Goal: Obtain resource: Obtain resource

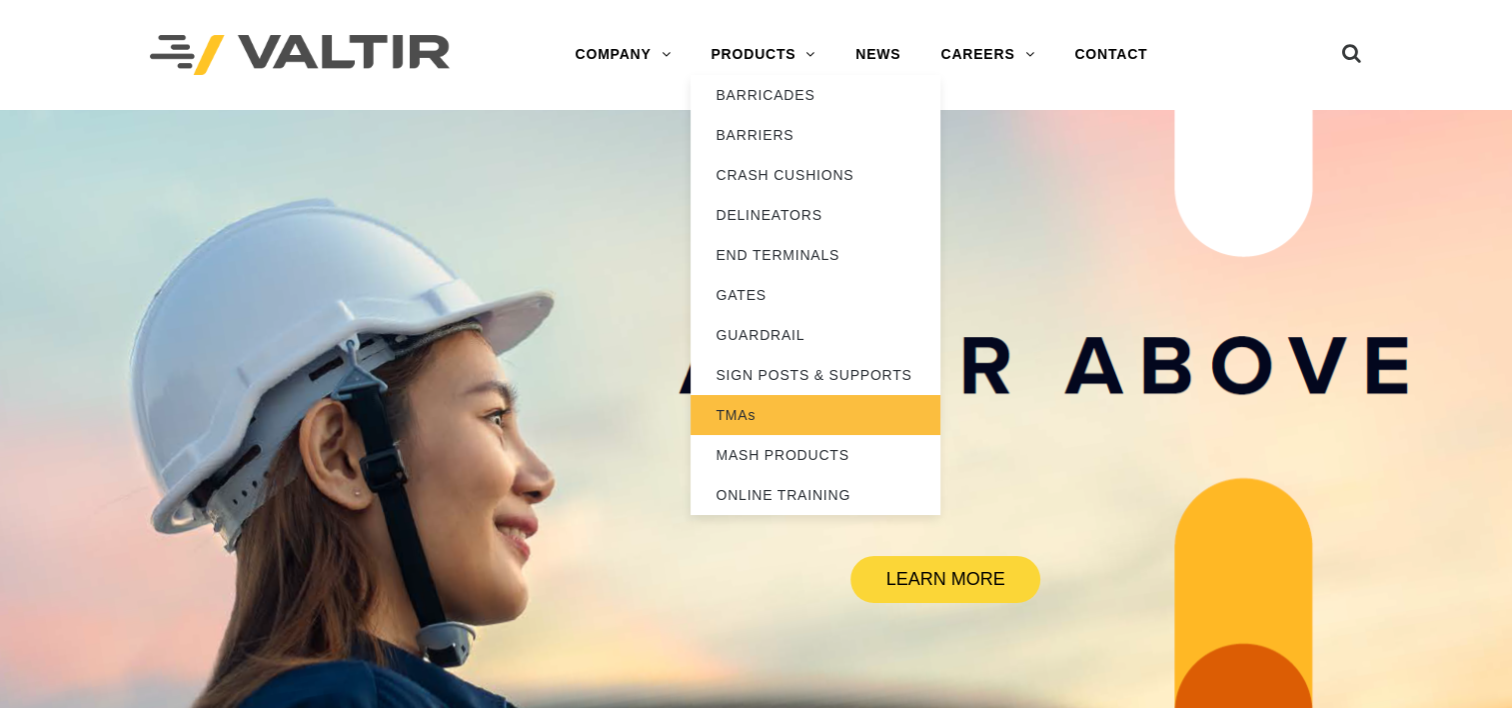
click at [748, 411] on link "TMAs" at bounding box center [816, 415] width 250 height 40
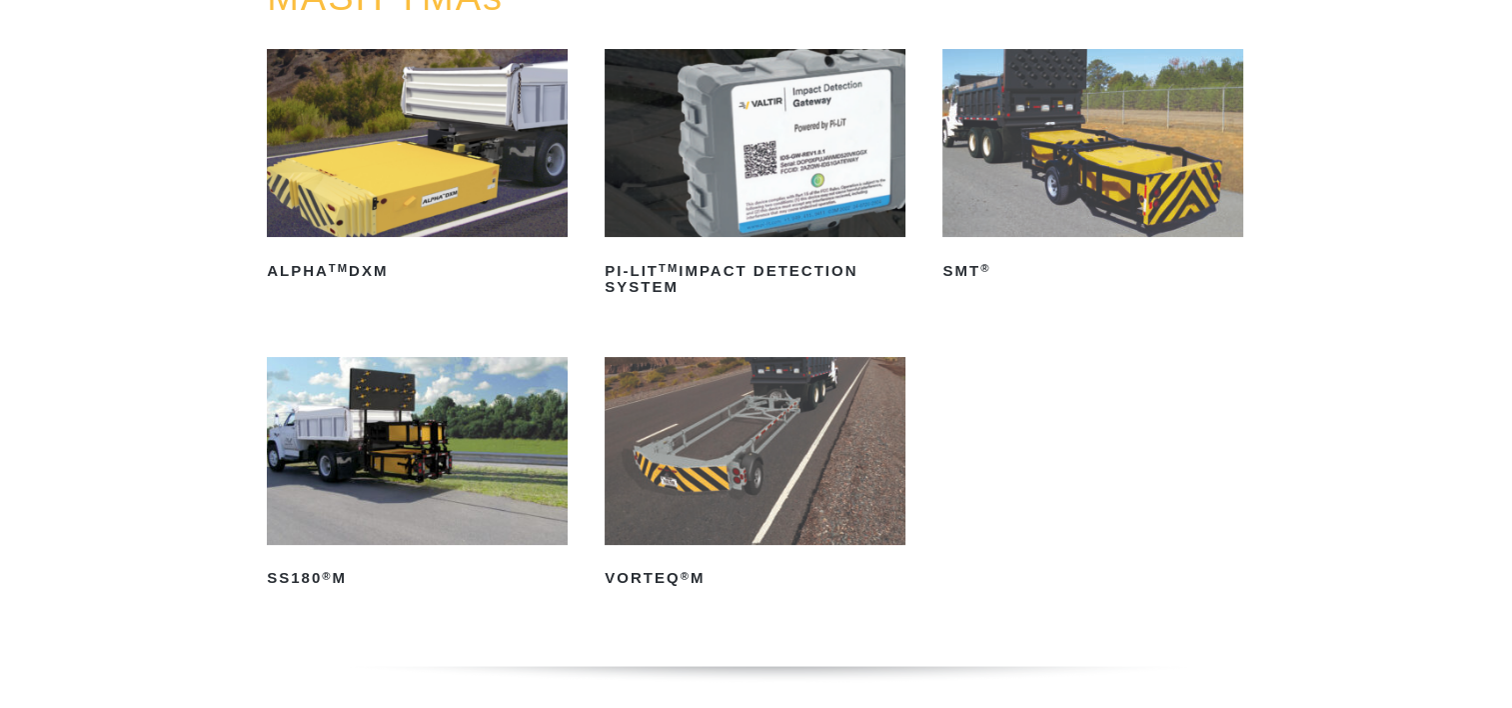
scroll to position [300, 0]
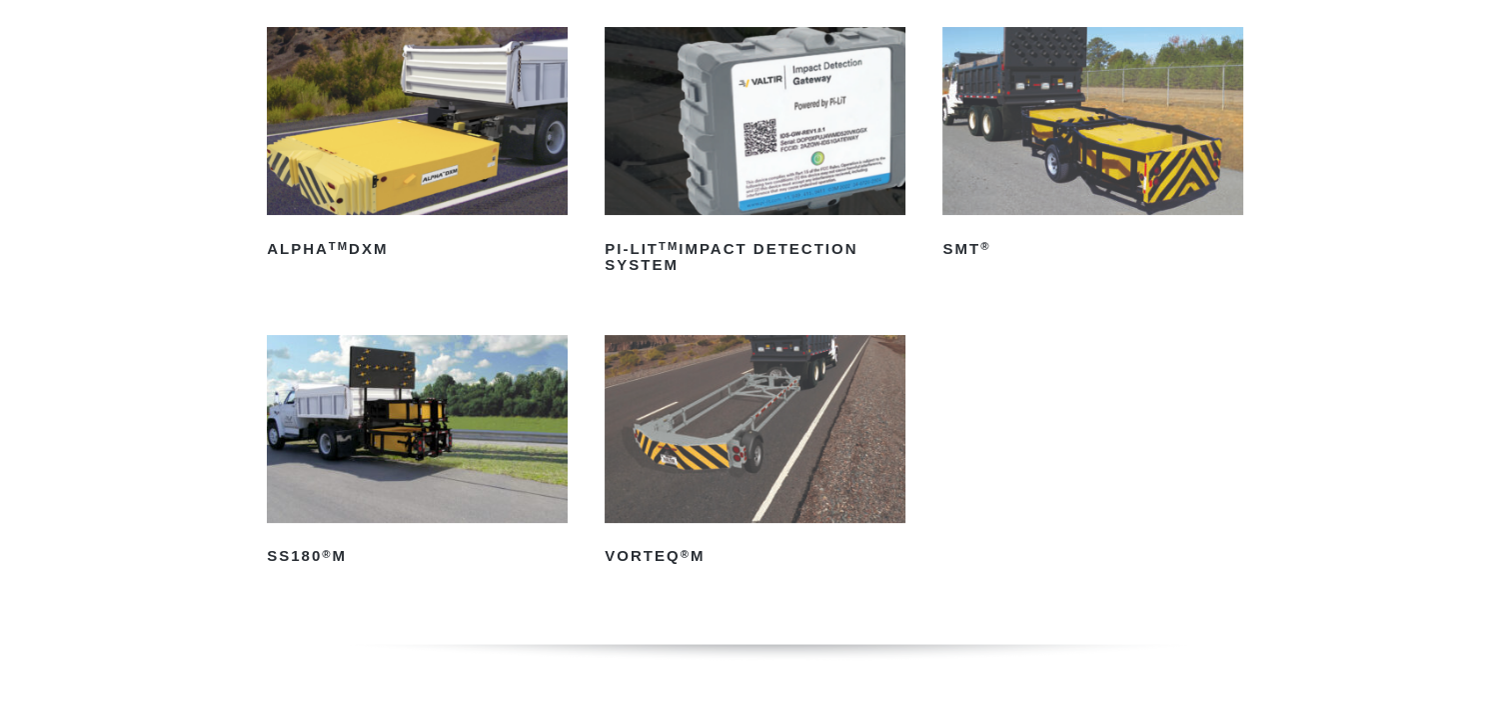
click at [497, 456] on img at bounding box center [417, 429] width 301 height 188
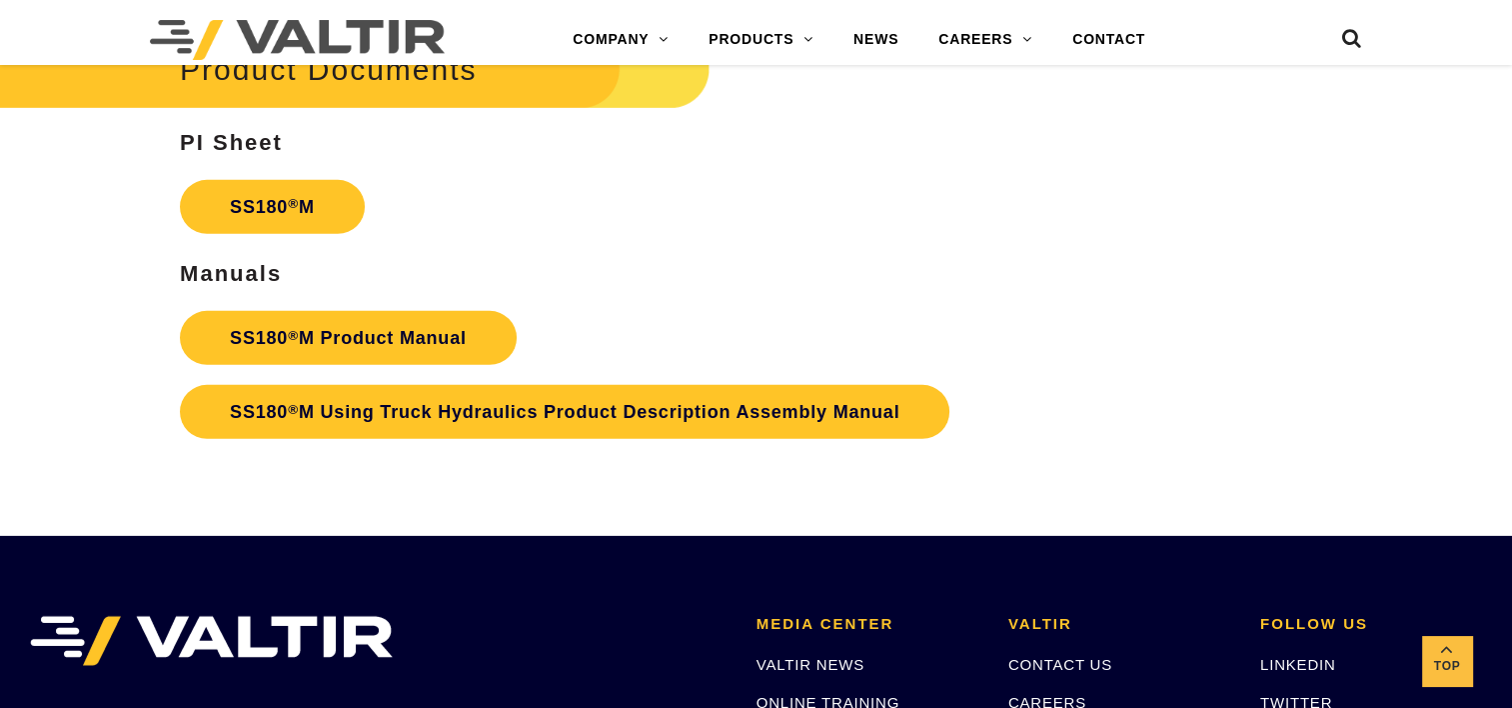
scroll to position [5958, 0]
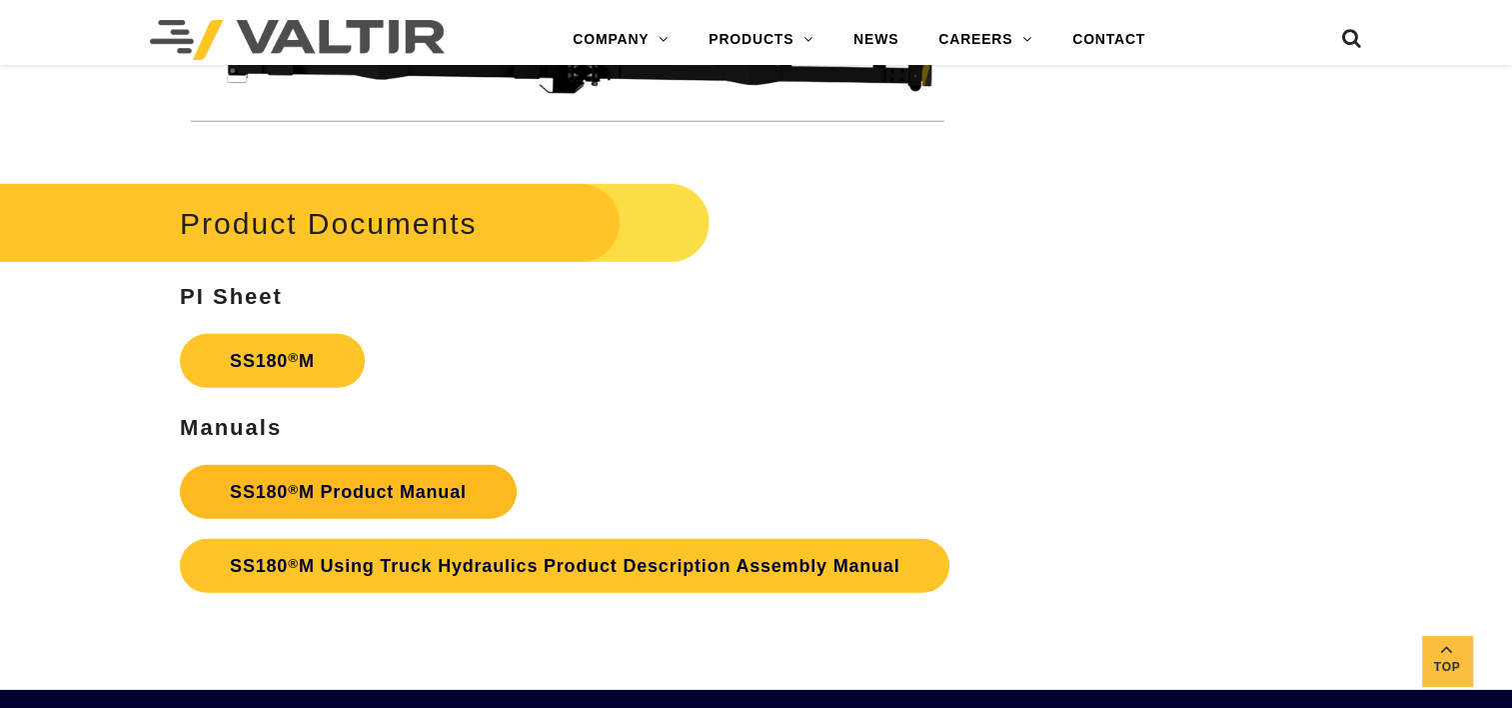
click at [462, 497] on link "SS180 ® M Product Manual" at bounding box center [348, 492] width 337 height 54
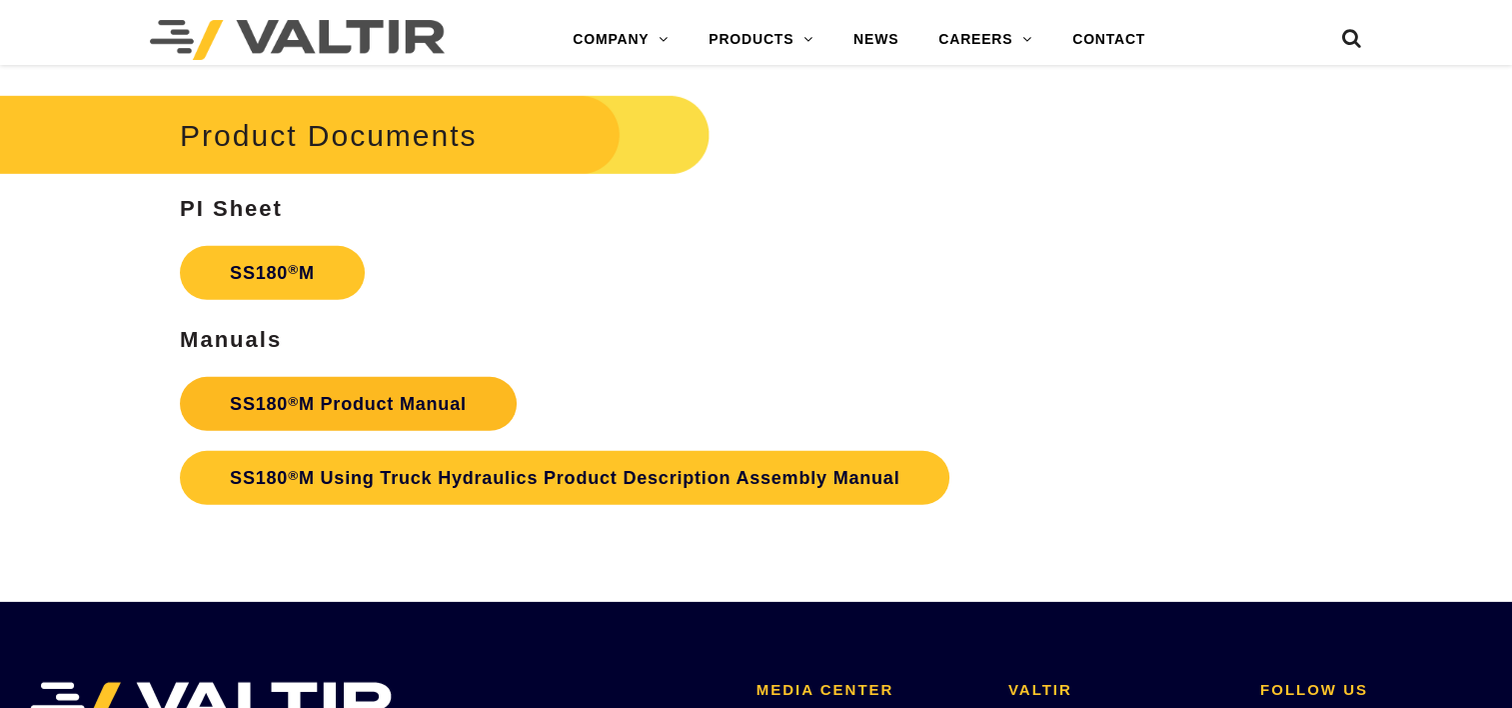
scroll to position [5958, 0]
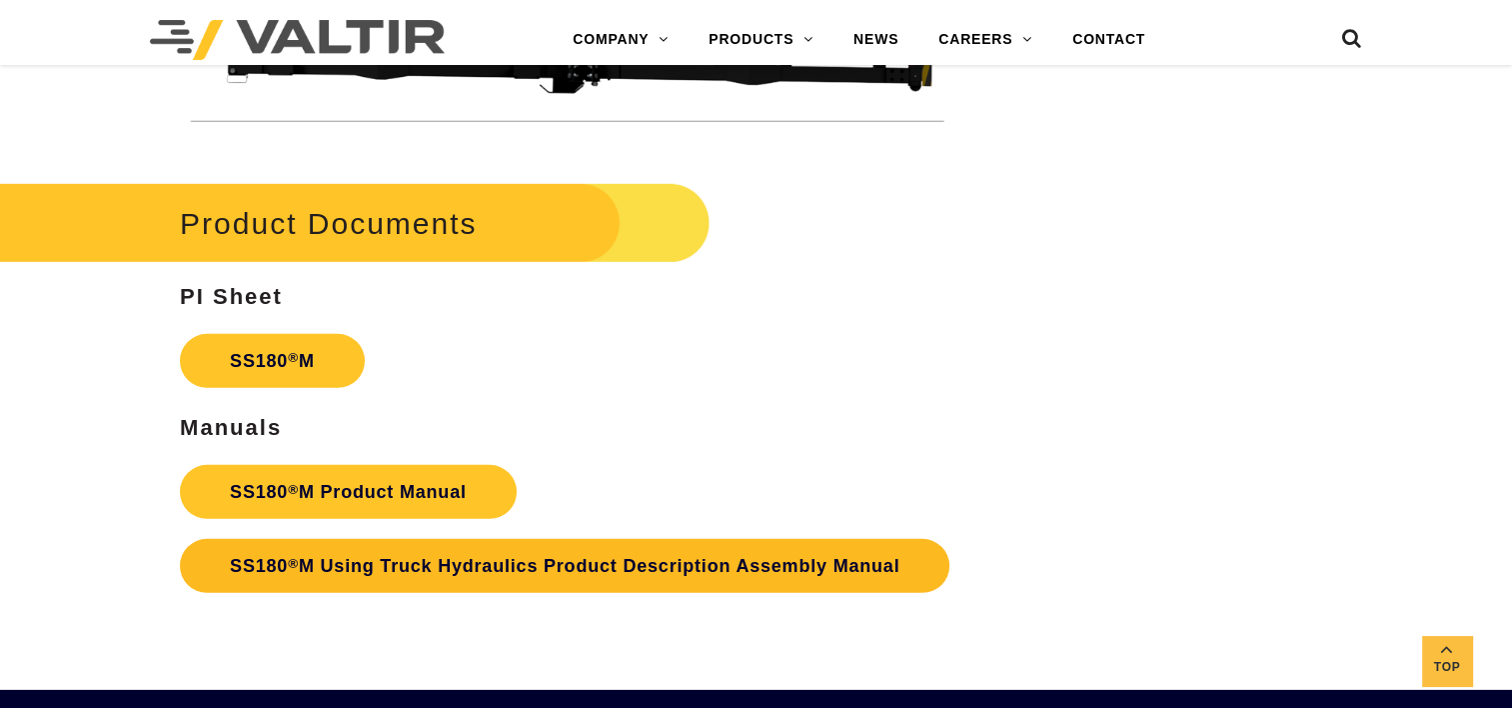
click at [492, 574] on link "SS180 ® M Using Truck Hydraulics Product Description Assembly Manual" at bounding box center [565, 566] width 770 height 54
